Goal: Find specific page/section: Find specific page/section

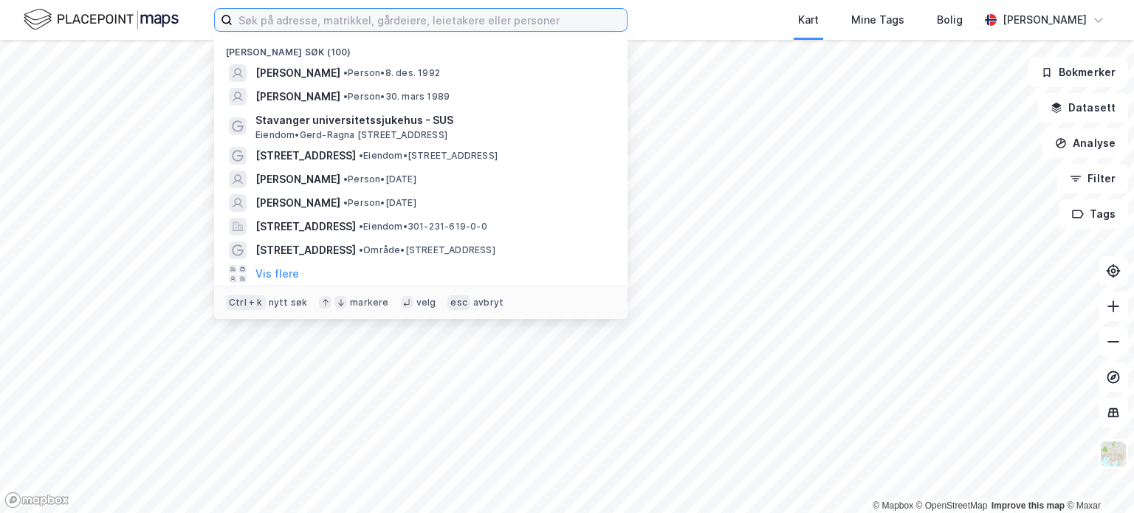
click at [329, 23] on input at bounding box center [429, 20] width 394 height 22
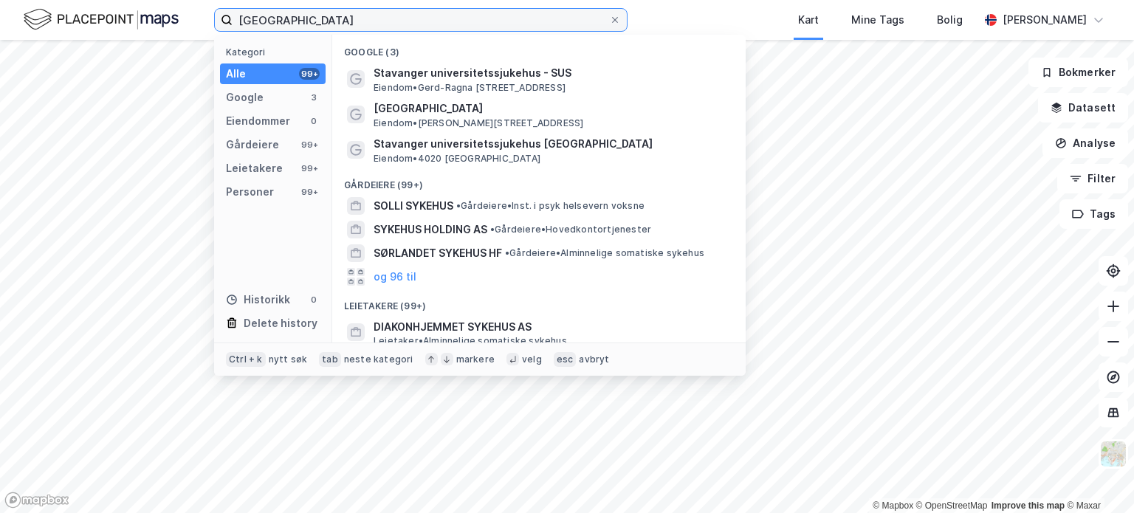
type input "[GEOGRAPHIC_DATA]"
click at [615, 19] on icon at bounding box center [615, 20] width 6 height 6
click at [609, 19] on input "[GEOGRAPHIC_DATA]" at bounding box center [420, 20] width 376 height 22
